Goal: Task Accomplishment & Management: Manage account settings

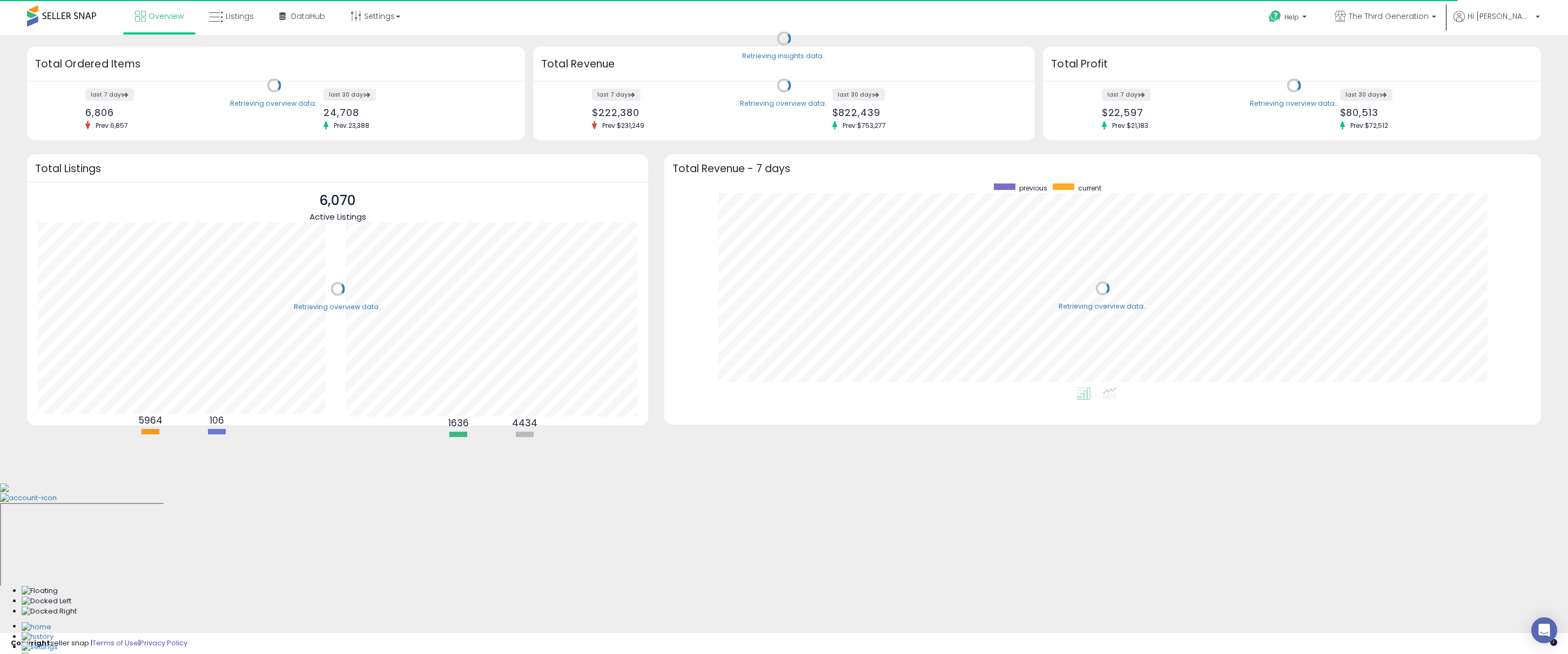
scroll to position [204, 855]
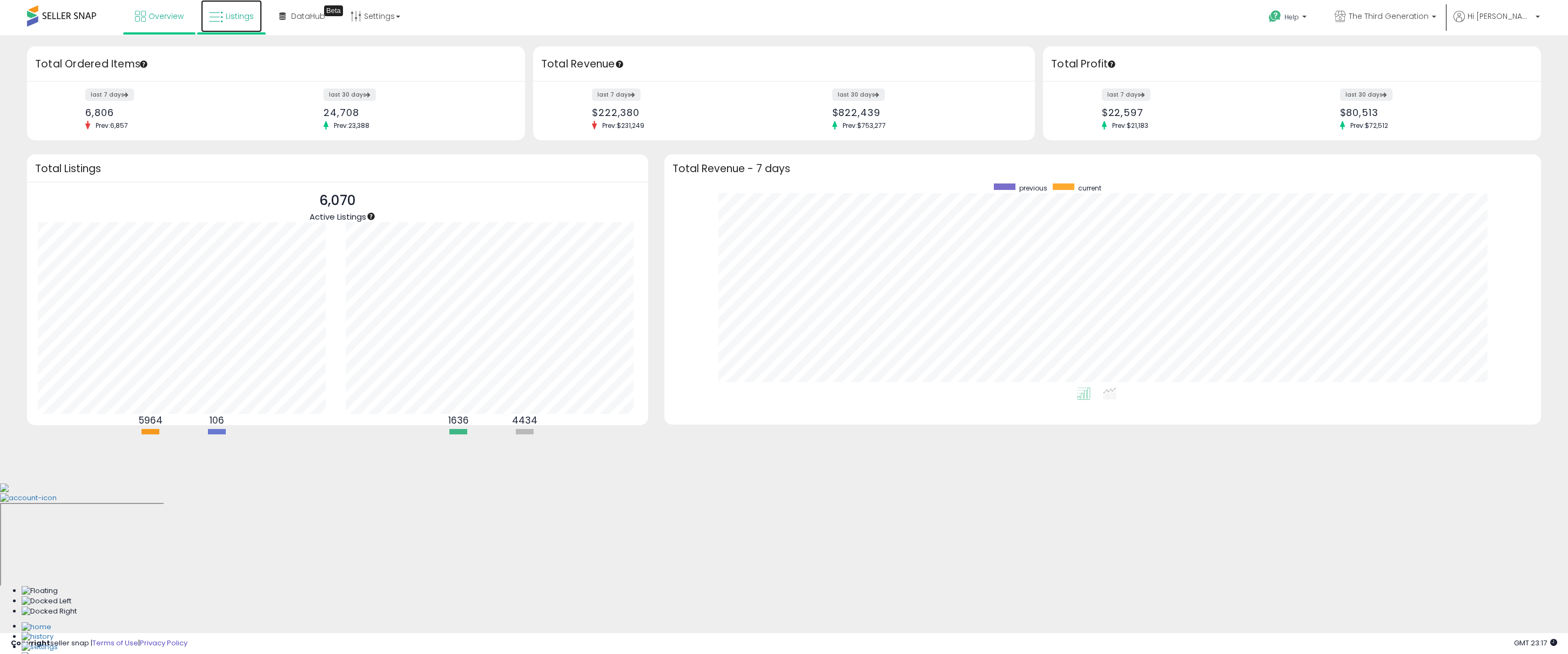
click at [245, 21] on span "Listings" at bounding box center [240, 16] width 28 height 11
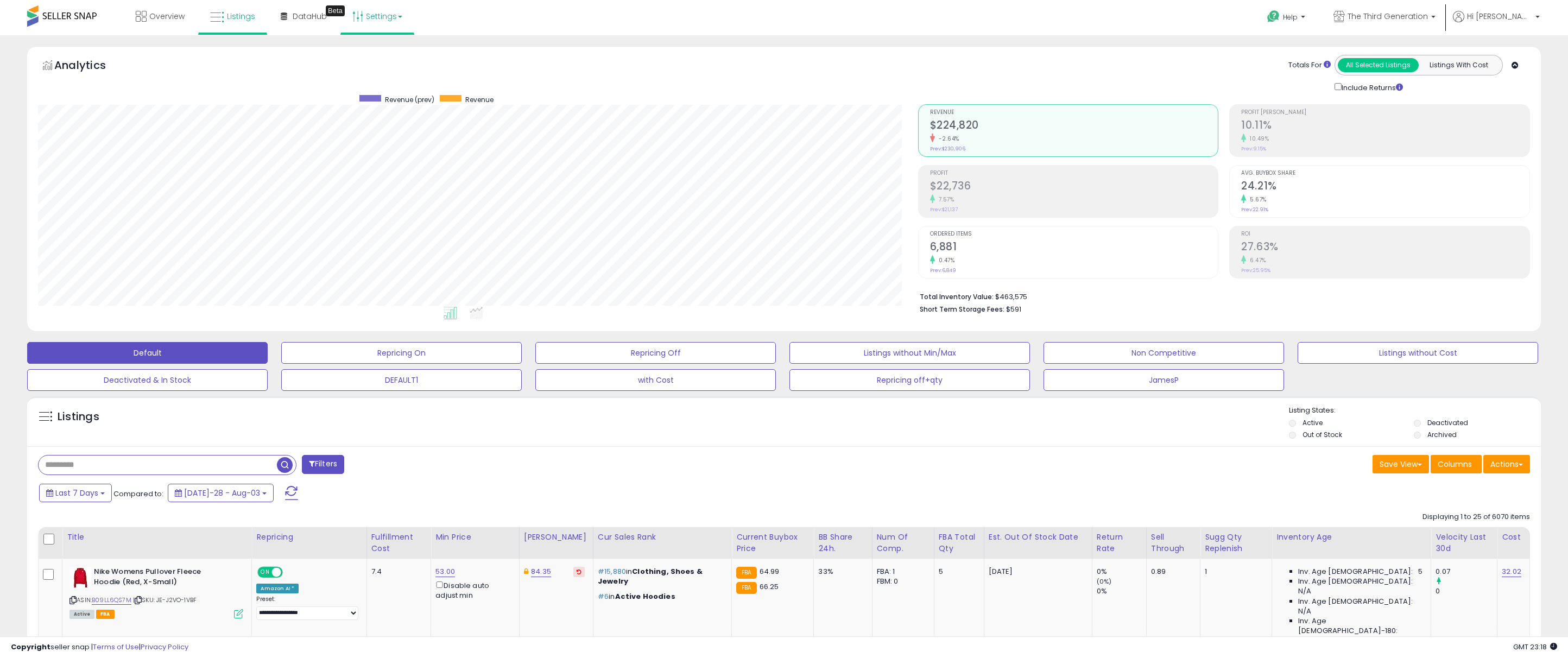
click at [382, 24] on link "Settings" at bounding box center [377, 16] width 66 height 33
click at [382, 52] on link "Store settings" at bounding box center [378, 55] width 48 height 10
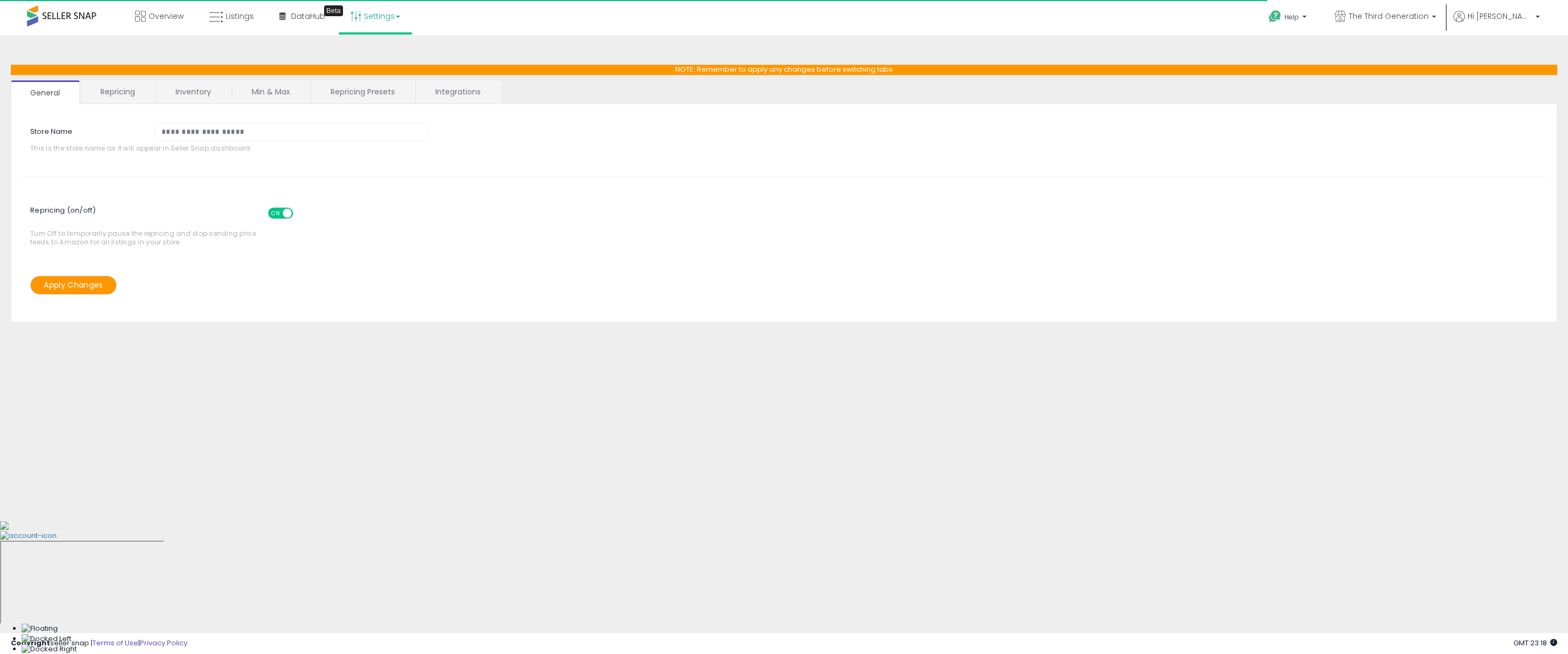
click at [80, 95] on ul "General Repricing Inventory Min & Max Repricing Presets Integrations" at bounding box center [784, 92] width 1546 height 24
click at [102, 95] on link "Repricing" at bounding box center [117, 91] width 74 height 23
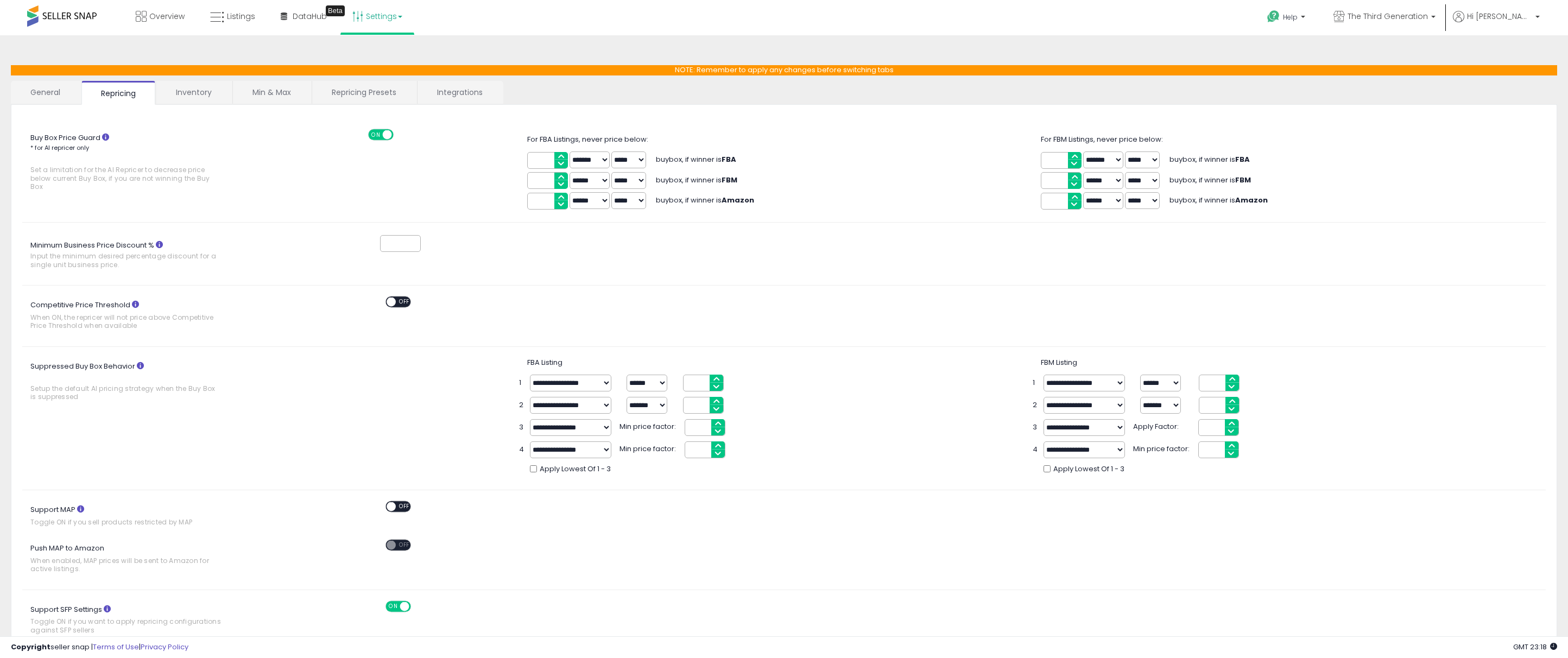
click at [204, 94] on link "Inventory" at bounding box center [194, 92] width 75 height 23
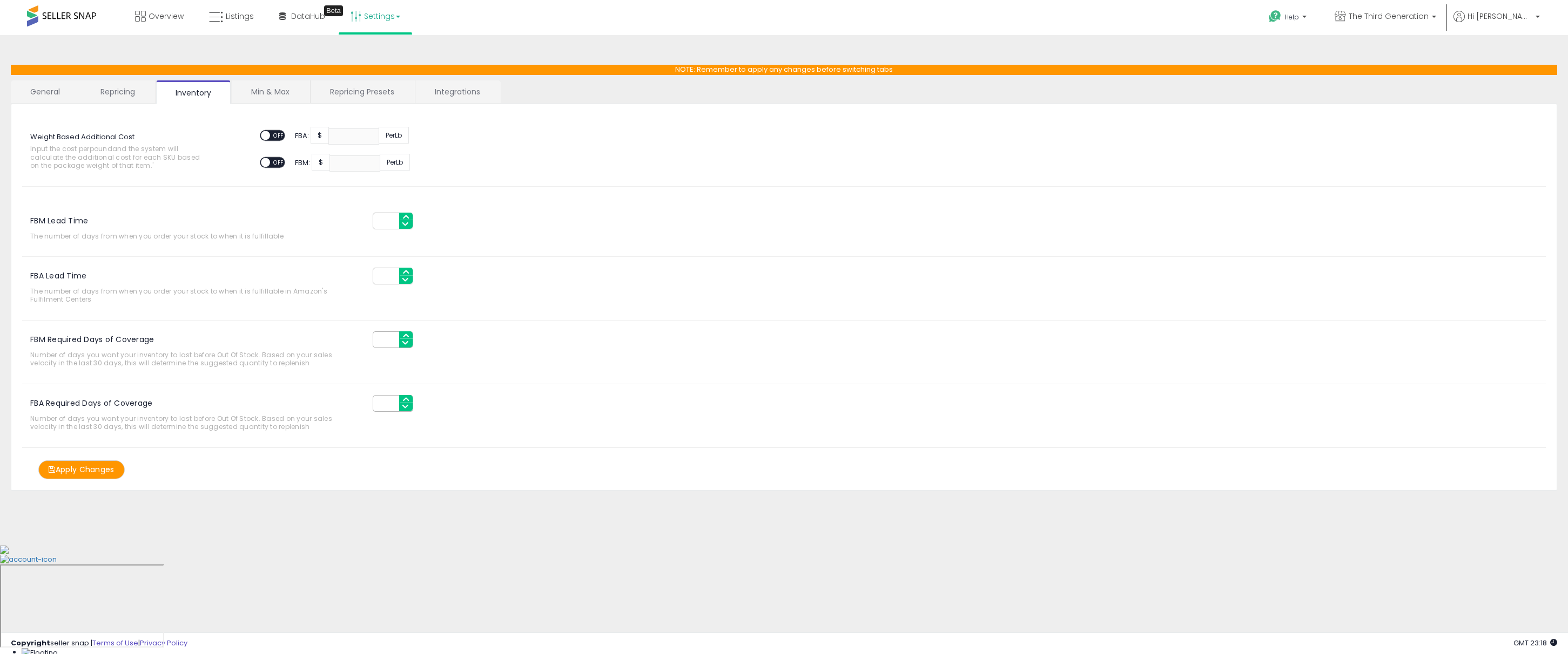
click at [333, 87] on link "Repricing Presets" at bounding box center [362, 91] width 103 height 23
